Goal: Communication & Community: Answer question/provide support

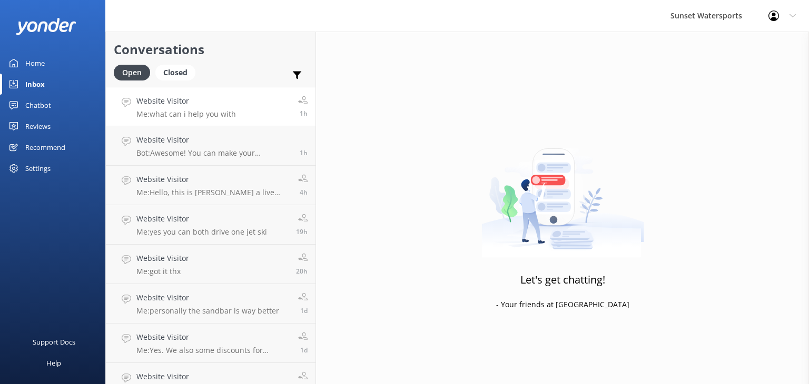
click at [238, 112] on link "Website Visitor Me: what can i help you with 1h" at bounding box center [211, 106] width 210 height 39
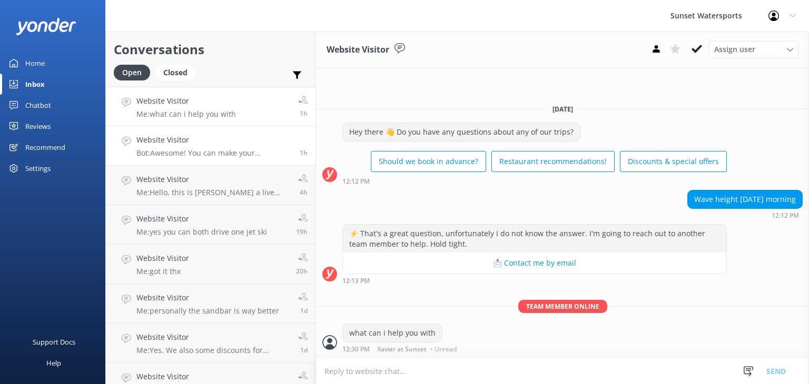
click at [225, 149] on p "Bot: Awesome! You can make your reservation online by visiting https://fareharb…" at bounding box center [213, 153] width 155 height 9
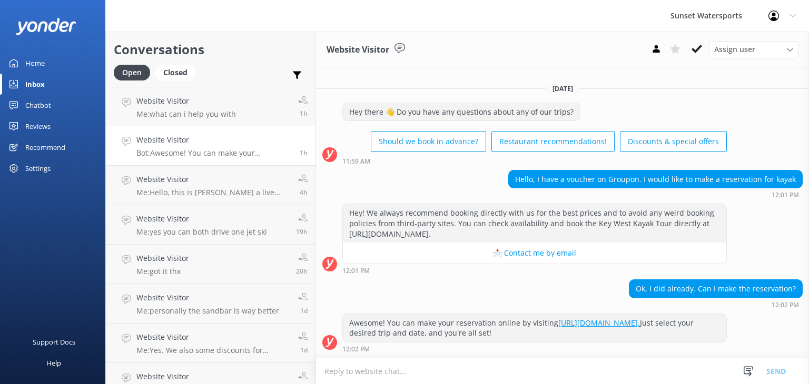
scroll to position [2, 0]
click at [208, 229] on p "Me: yes you can both drive one jet ski" at bounding box center [201, 232] width 131 height 9
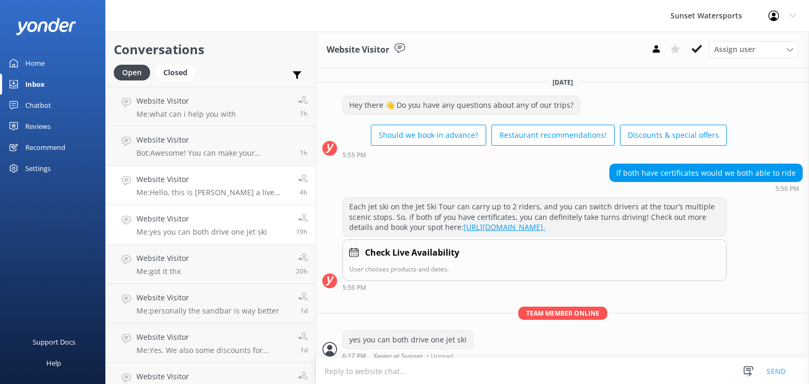
scroll to position [15, 0]
